Goal: Task Accomplishment & Management: Use online tool/utility

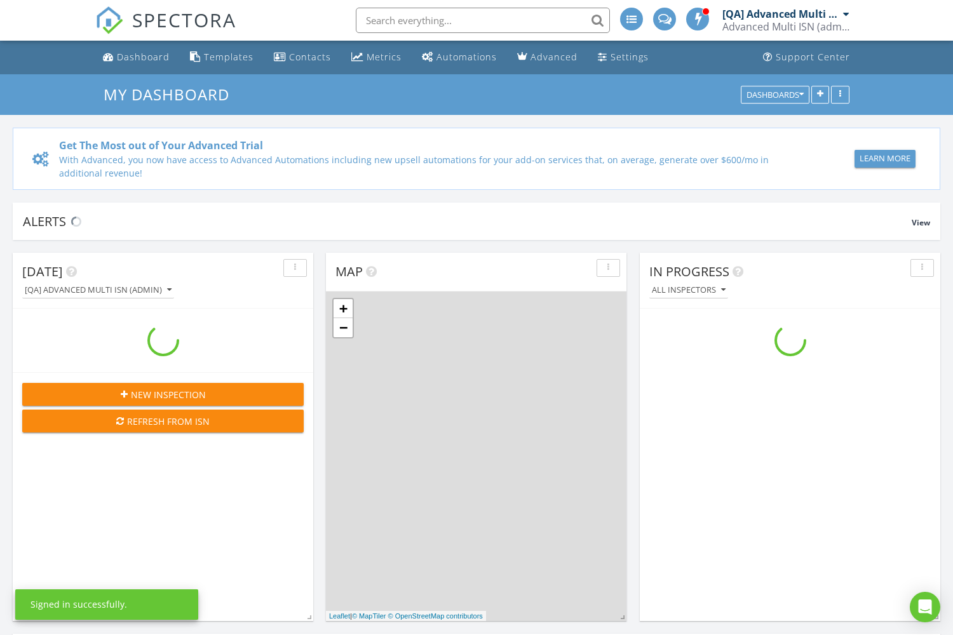
scroll to position [1157, 953]
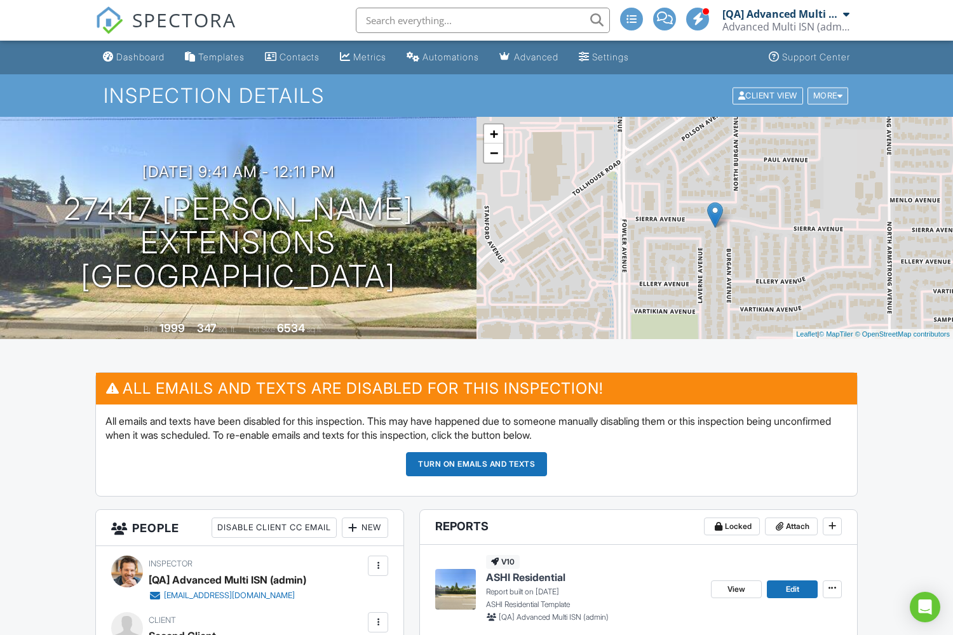
click at [826, 95] on div "More" at bounding box center [827, 95] width 41 height 17
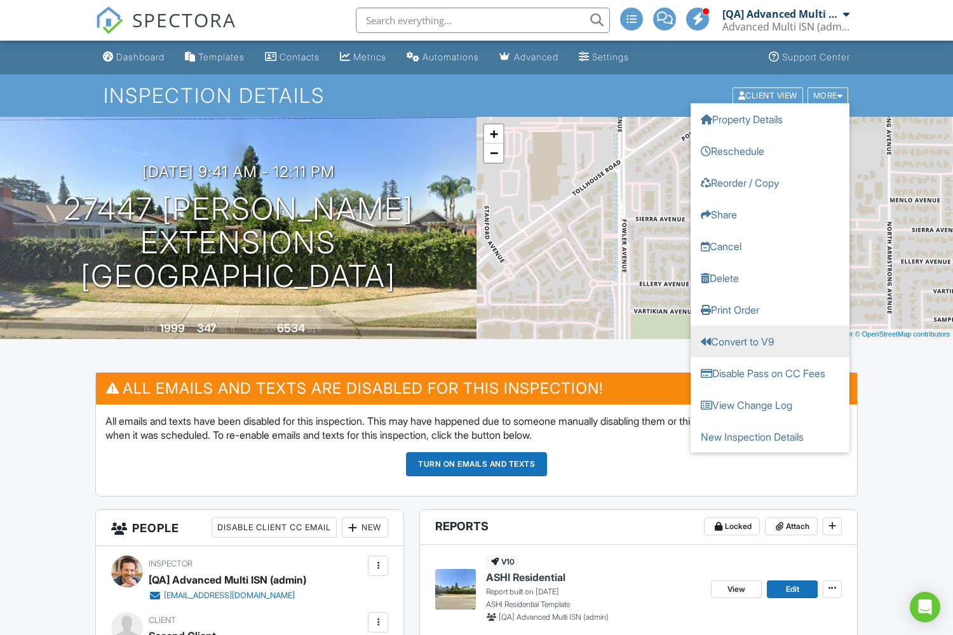
click at [770, 341] on link "Convert to V9" at bounding box center [769, 341] width 159 height 32
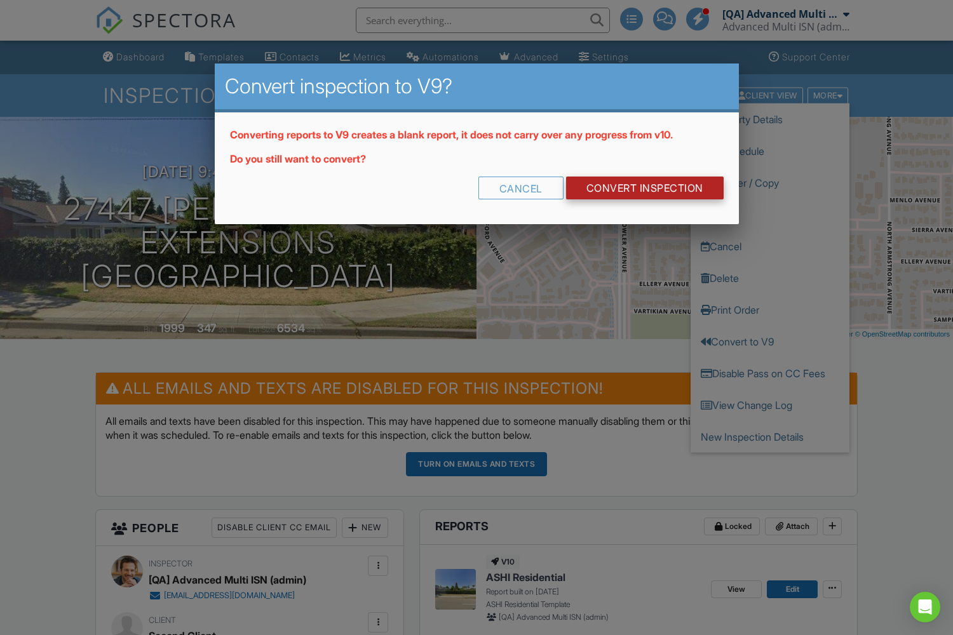
click at [643, 187] on link "CONVERT INSPECTION" at bounding box center [645, 188] width 158 height 23
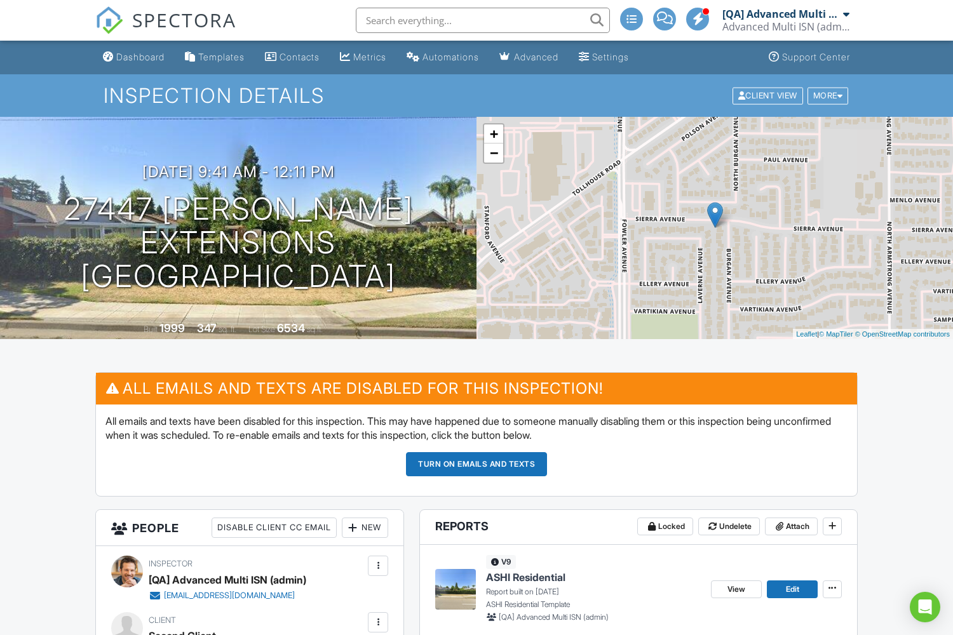
scroll to position [48, 0]
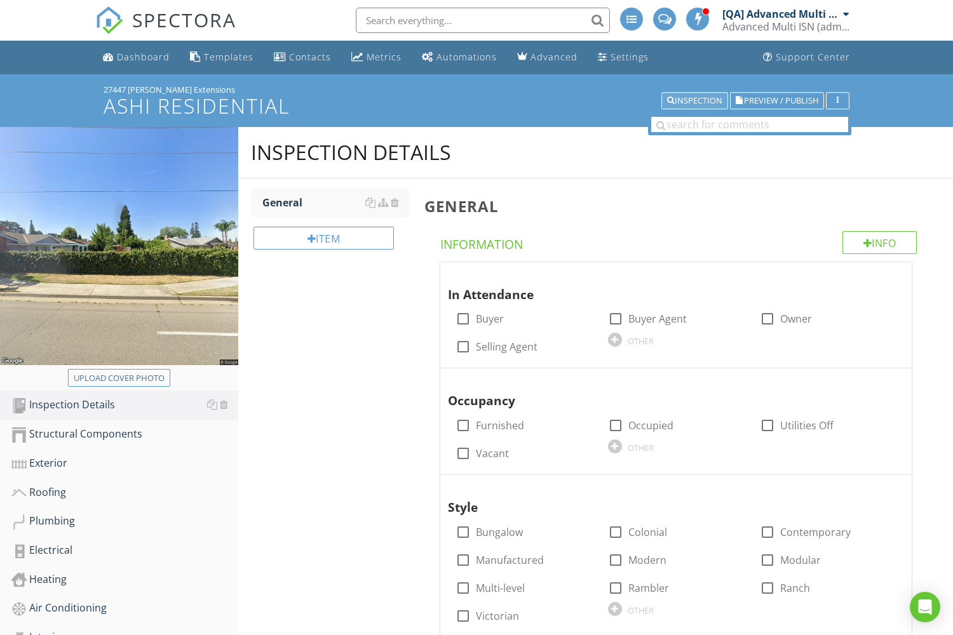
click at [694, 100] on div "Inspection" at bounding box center [694, 101] width 55 height 9
